Goal: Contribute content: Add original content to the website for others to see

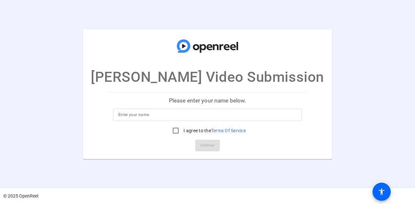
click at [212, 106] on p "Please enter your name below." at bounding box center [207, 101] width 199 height 16
click at [212, 120] on div at bounding box center [207, 115] width 178 height 12
click at [214, 117] on input at bounding box center [207, 115] width 178 height 8
type input "Harsh Srivastava"
click at [175, 133] on input "I agree to the Terms Of Service" at bounding box center [175, 130] width 13 height 13
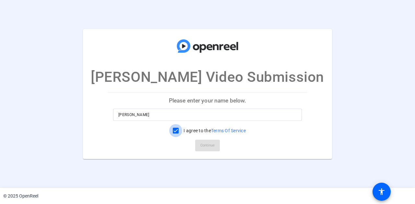
checkbox input "true"
click at [204, 144] on span "Continue" at bounding box center [207, 146] width 14 height 10
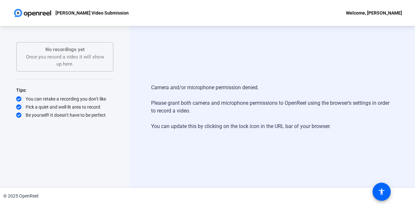
drag, startPoint x: 37, startPoint y: 51, endPoint x: 97, endPoint y: 69, distance: 62.6
click at [97, 69] on div "No recordings yet Once you record a video it will show up here." at bounding box center [64, 57] width 97 height 30
click at [283, 147] on div "Camera and/or microphone permission denied. Please grant both camera and microp…" at bounding box center [272, 107] width 285 height 162
drag, startPoint x: 124, startPoint y: 17, endPoint x: 85, endPoint y: 16, distance: 39.2
click at [85, 16] on div "[PERSON_NAME] Video Submission" at bounding box center [71, 12] width 116 height 13
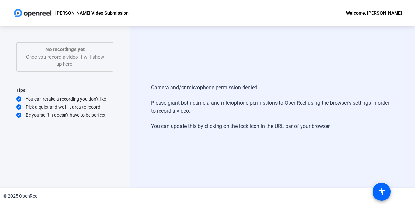
click at [151, 87] on div "Camera and/or microphone permission denied. Please grant both camera and microp…" at bounding box center [272, 107] width 242 height 60
click at [70, 61] on div "No recordings yet Once you record a video it will show up here." at bounding box center [64, 57] width 83 height 22
click at [80, 66] on div "No recordings yet Once you record a video it will show up here." at bounding box center [64, 57] width 83 height 22
drag, startPoint x: 85, startPoint y: 67, endPoint x: 37, endPoint y: 51, distance: 50.6
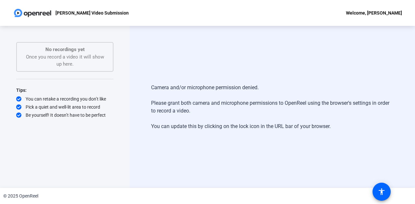
click at [37, 51] on div "No recordings yet Once you record a video it will show up here." at bounding box center [64, 57] width 83 height 22
click at [37, 51] on p "No recordings yet" at bounding box center [64, 49] width 83 height 7
click at [192, 74] on div "Camera and/or microphone permission denied. Please grant both camera and microp…" at bounding box center [272, 107] width 285 height 162
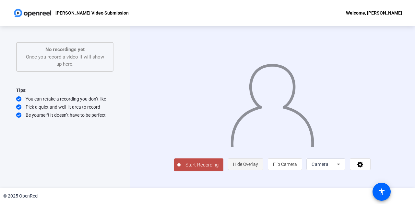
click at [263, 172] on span at bounding box center [245, 165] width 35 height 16
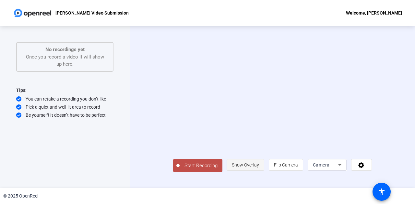
click at [264, 173] on span at bounding box center [245, 165] width 37 height 16
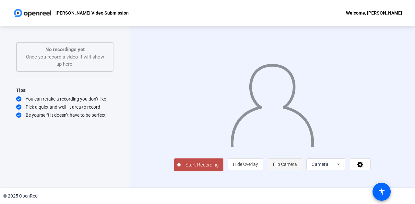
click at [302, 172] on span at bounding box center [285, 165] width 34 height 16
click at [297, 167] on span "Flip Camera" at bounding box center [285, 164] width 24 height 5
click at [336, 168] on div "Camera" at bounding box center [323, 165] width 25 height 8
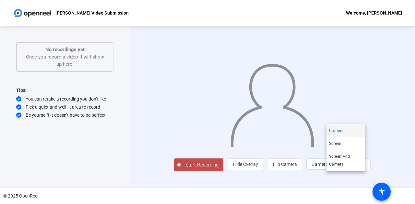
click at [339, 179] on div at bounding box center [207, 102] width 415 height 204
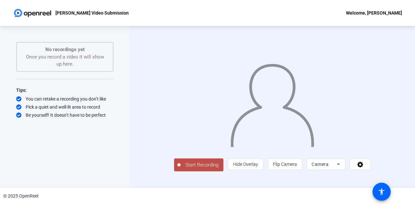
scroll to position [1, 0]
click at [180, 169] on span "Start Recording" at bounding box center [201, 165] width 43 height 7
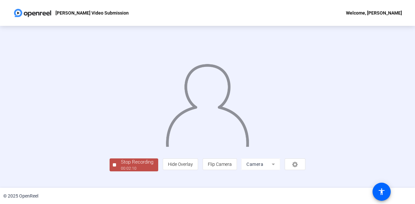
click at [305, 70] on div at bounding box center [207, 97] width 196 height 110
click at [121, 172] on div "00:02:12" at bounding box center [137, 169] width 32 height 6
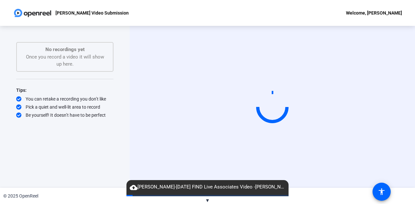
click at [207, 200] on span "▼" at bounding box center [207, 201] width 5 height 6
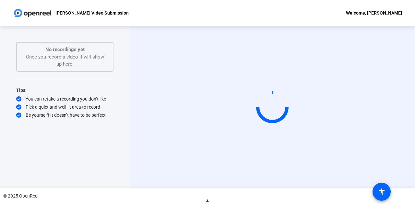
click at [207, 201] on span "▲" at bounding box center [207, 201] width 5 height 6
click at [251, 124] on video at bounding box center [271, 107] width 97 height 55
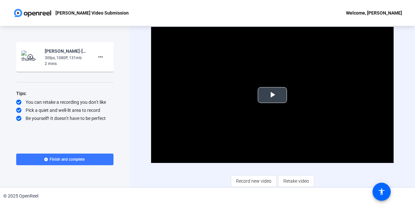
click at [272, 95] on span "Video Player" at bounding box center [272, 95] width 0 height 0
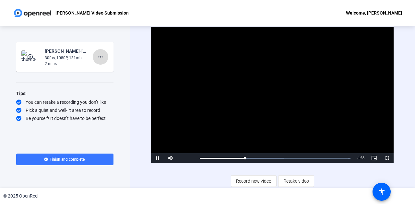
click at [102, 54] on mat-icon "more_horiz" at bounding box center [101, 57] width 8 height 8
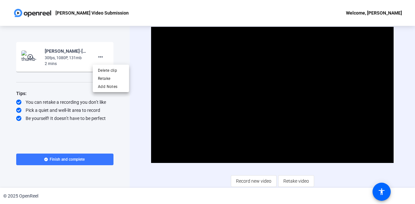
click at [126, 55] on div at bounding box center [207, 102] width 415 height 204
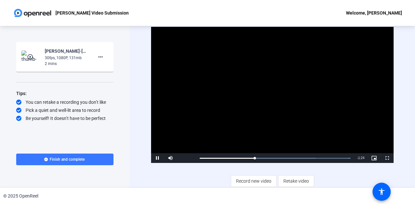
drag, startPoint x: 337, startPoint y: 121, endPoint x: 348, endPoint y: 177, distance: 56.5
click at [348, 177] on div "Video Player is loading. Play Video Pause Mute Current Time 0:48 / Duration 2:1…" at bounding box center [272, 107] width 242 height 160
drag, startPoint x: 385, startPoint y: 158, endPoint x: 385, endPoint y: 198, distance: 39.2
click at [385, 158] on span "Video Player" at bounding box center [386, 158] width 13 height 0
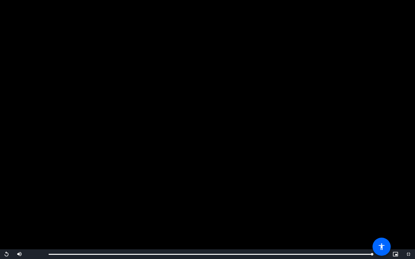
click at [75, 169] on video "Video Player" at bounding box center [207, 129] width 415 height 259
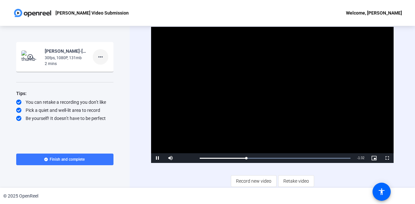
click at [100, 56] on mat-icon "more_horiz" at bounding box center [101, 57] width 8 height 8
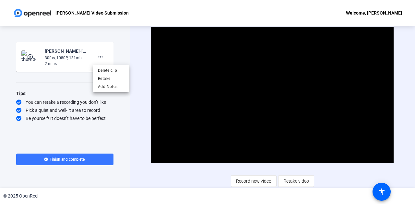
click at [117, 50] on div at bounding box center [207, 102] width 415 height 204
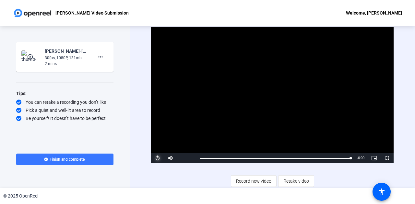
click at [158, 158] on span "Video Player" at bounding box center [157, 158] width 13 height 0
